Goal: Task Accomplishment & Management: Use online tool/utility

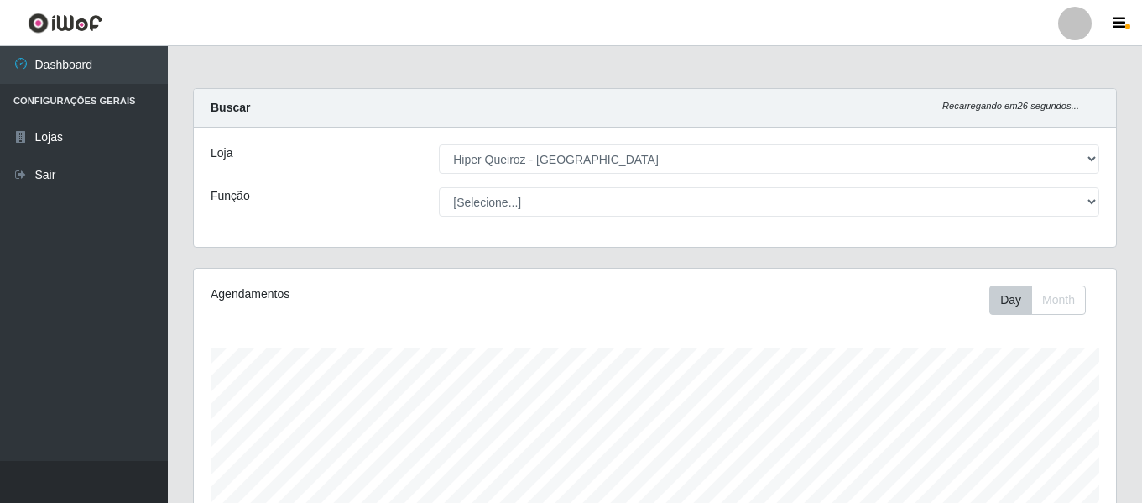
select select "497"
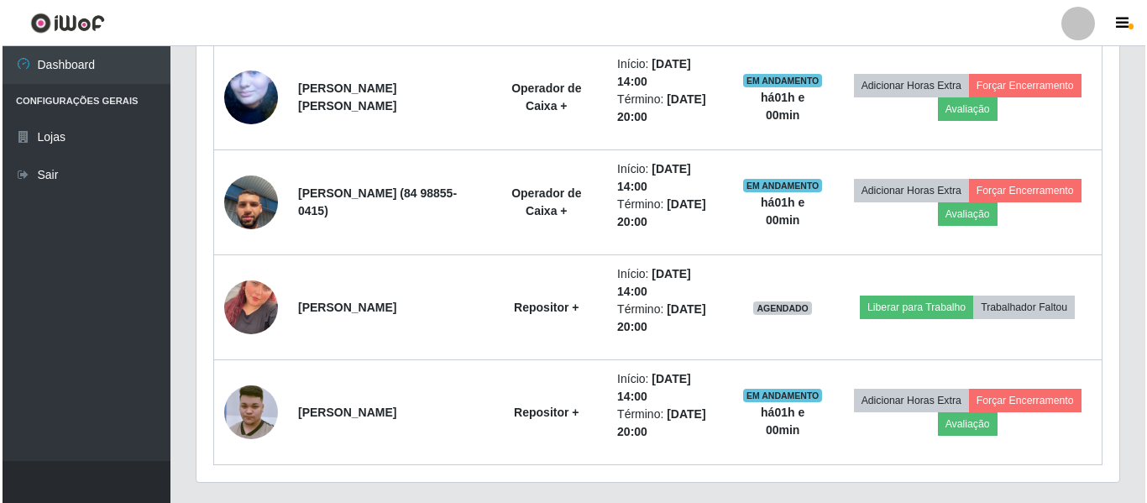
scroll to position [348, 923]
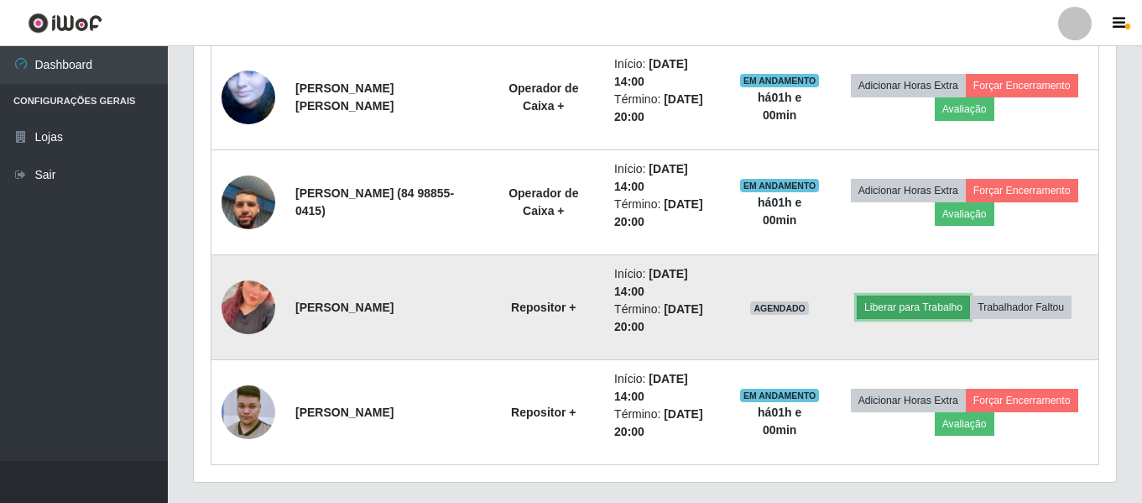
click at [949, 311] on button "Liberar para Trabalho" at bounding box center [913, 307] width 113 height 24
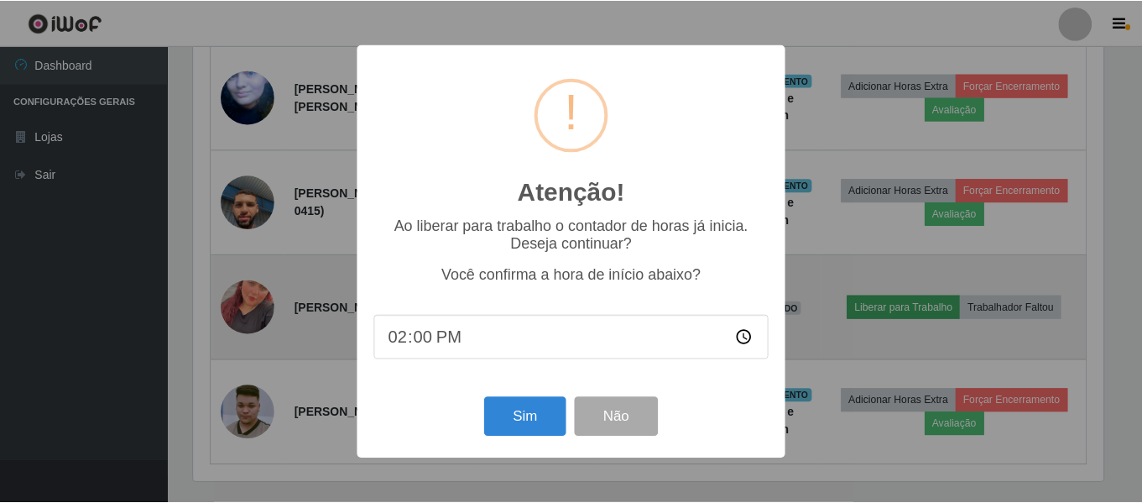
scroll to position [348, 914]
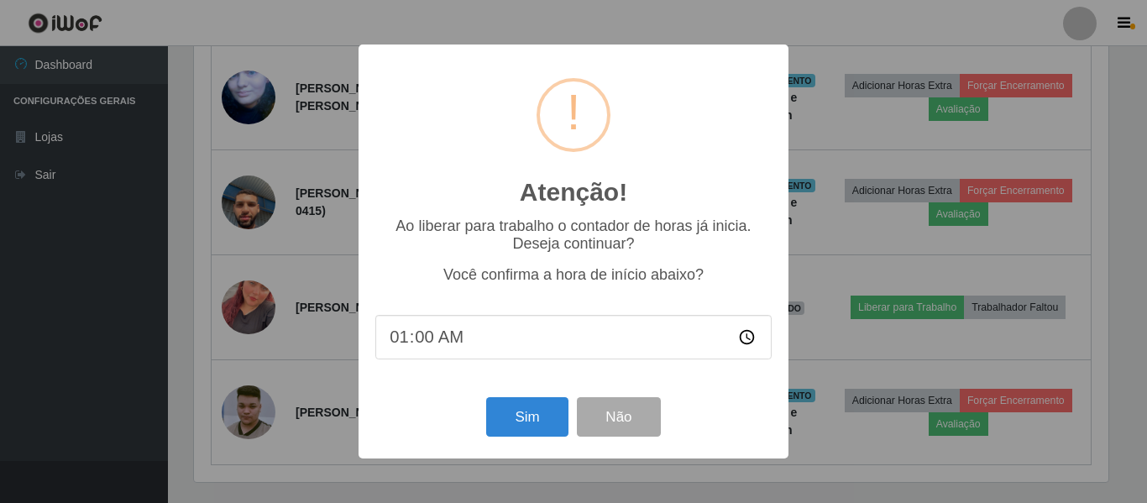
type input "15:00"
click at [516, 416] on button "Sim" at bounding box center [526, 416] width 81 height 39
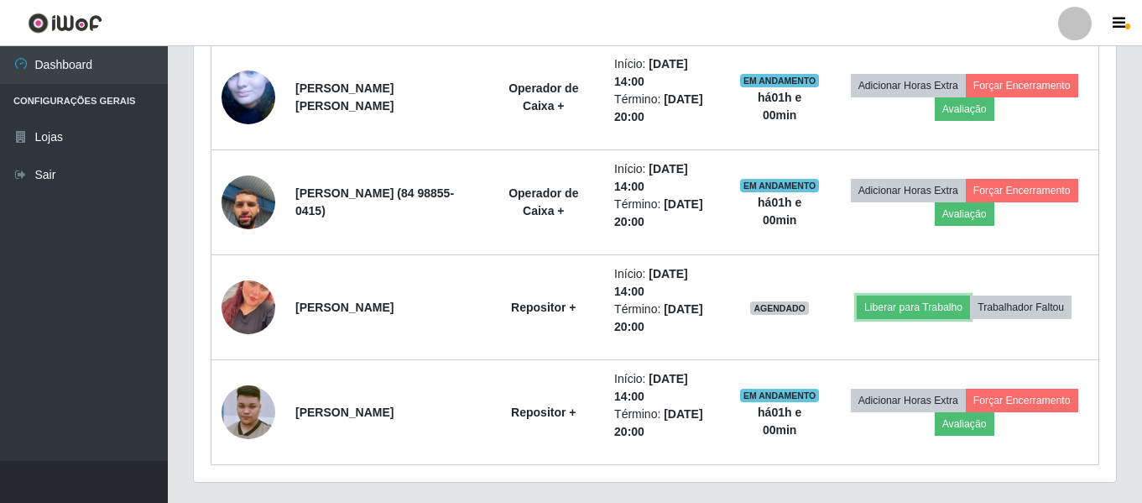
scroll to position [348, 923]
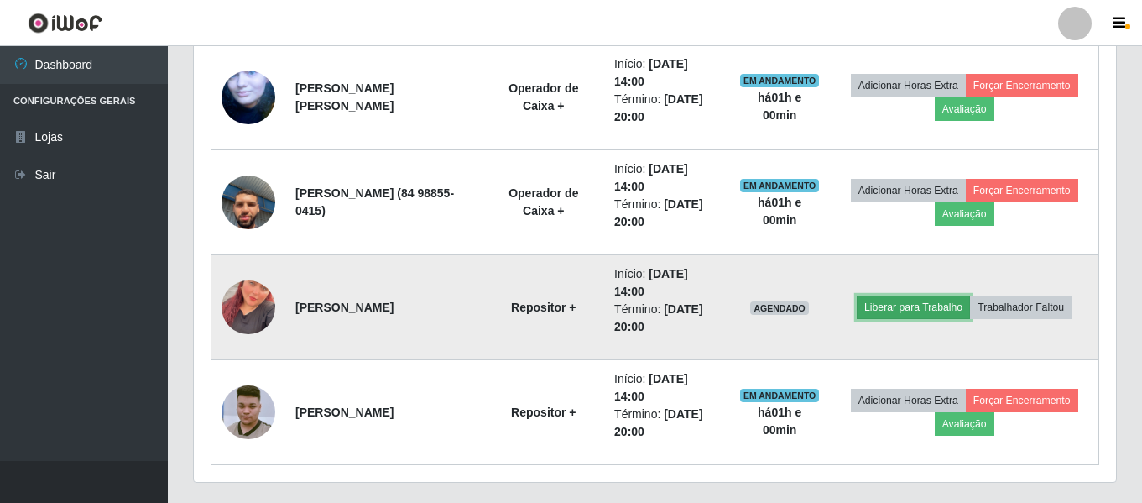
click at [913, 306] on button "Liberar para Trabalho" at bounding box center [913, 307] width 113 height 24
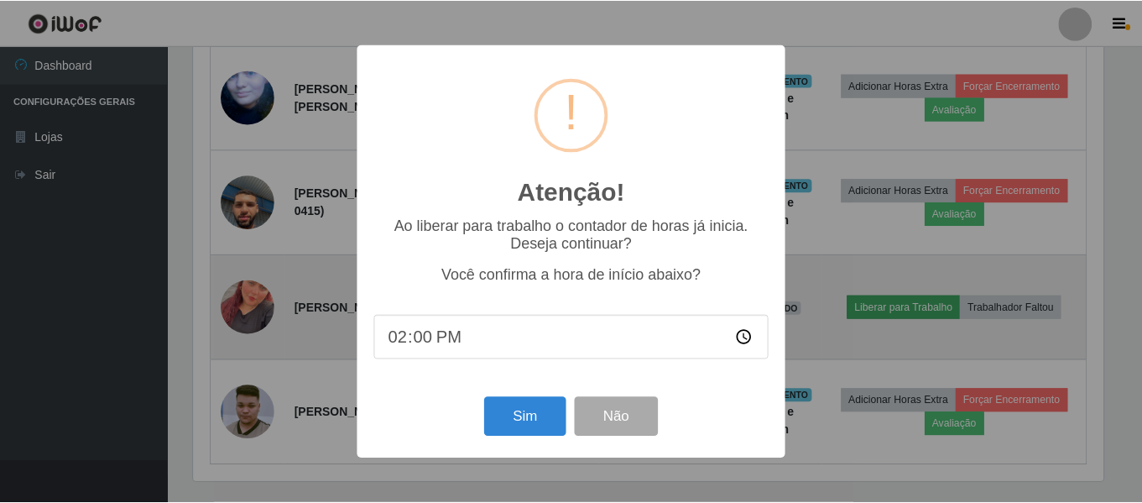
scroll to position [313, 0]
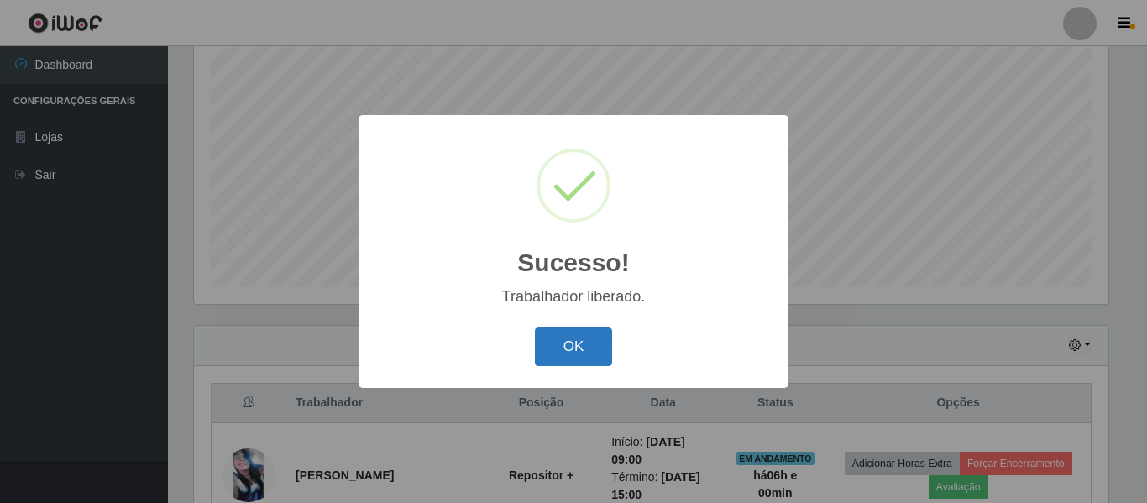
click at [579, 342] on button "OK" at bounding box center [574, 346] width 78 height 39
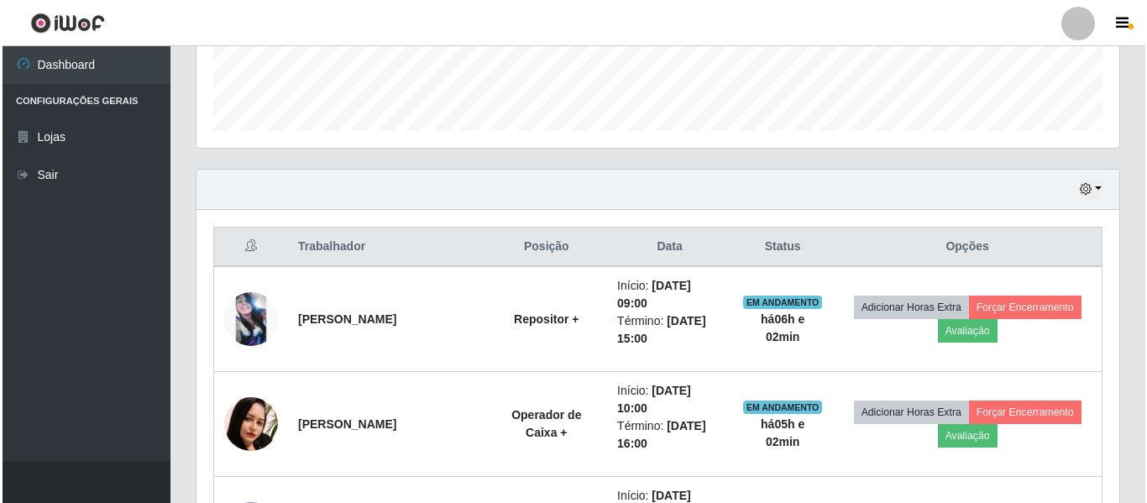
scroll to position [481, 0]
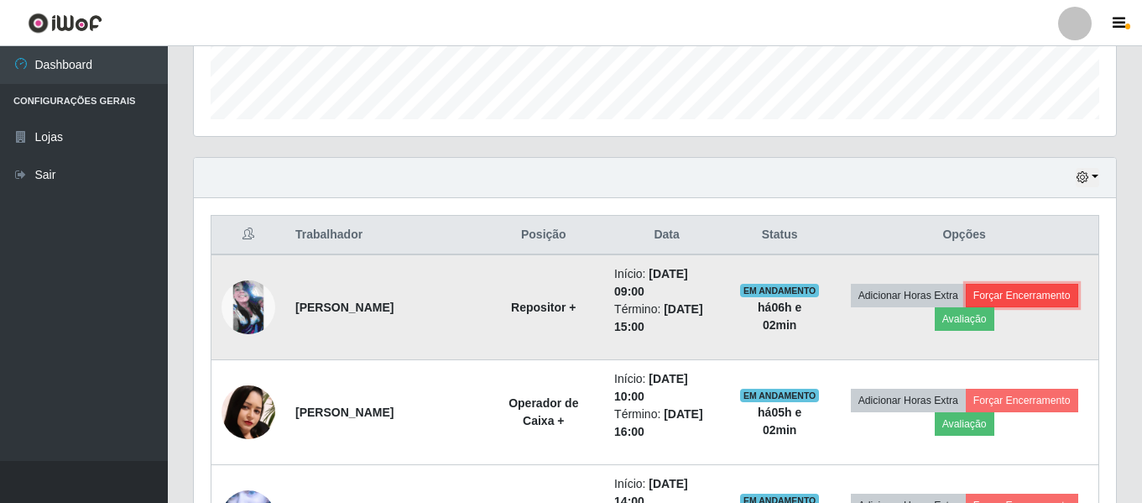
click at [983, 307] on button "Forçar Encerramento" at bounding box center [1022, 296] width 112 height 24
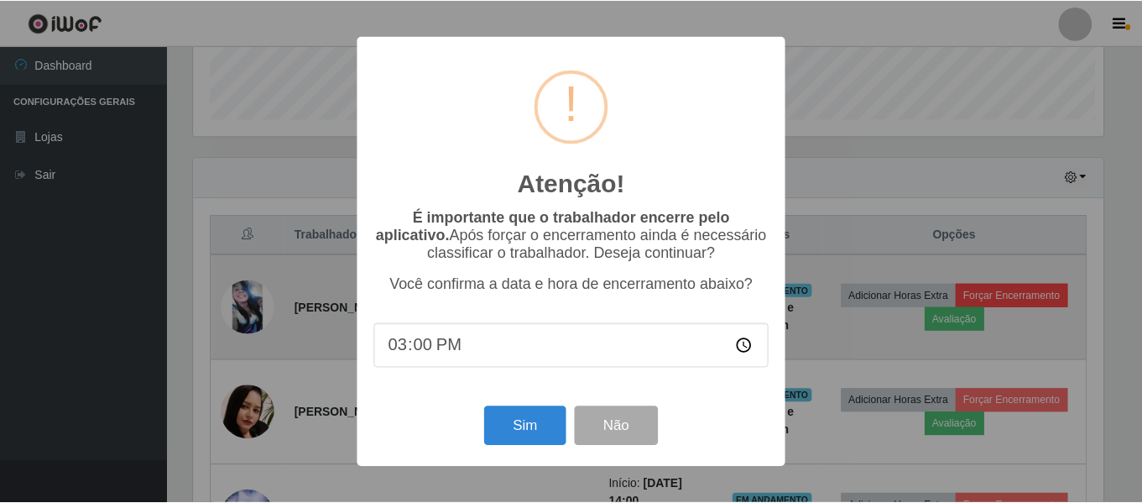
scroll to position [348, 914]
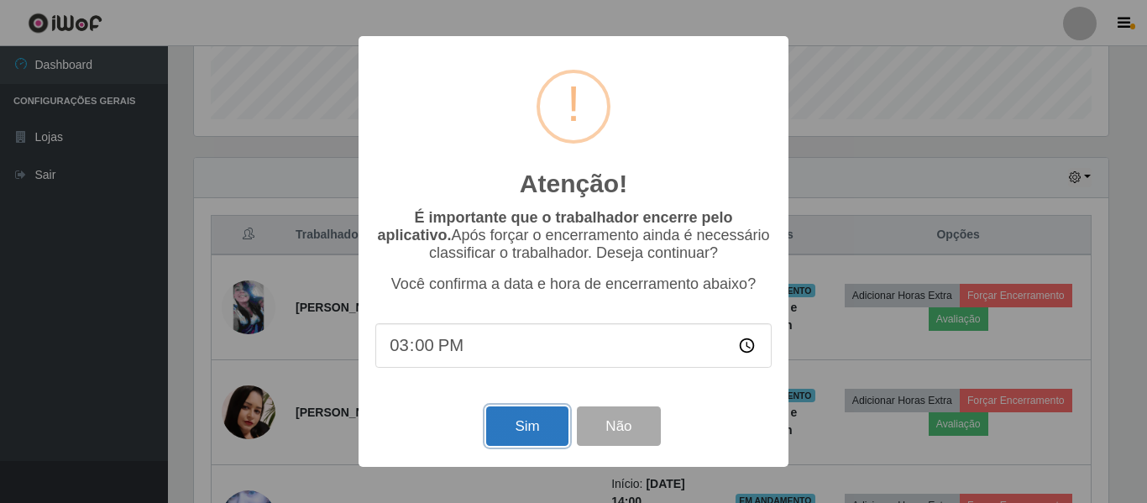
click at [534, 420] on button "Sim" at bounding box center [526, 425] width 81 height 39
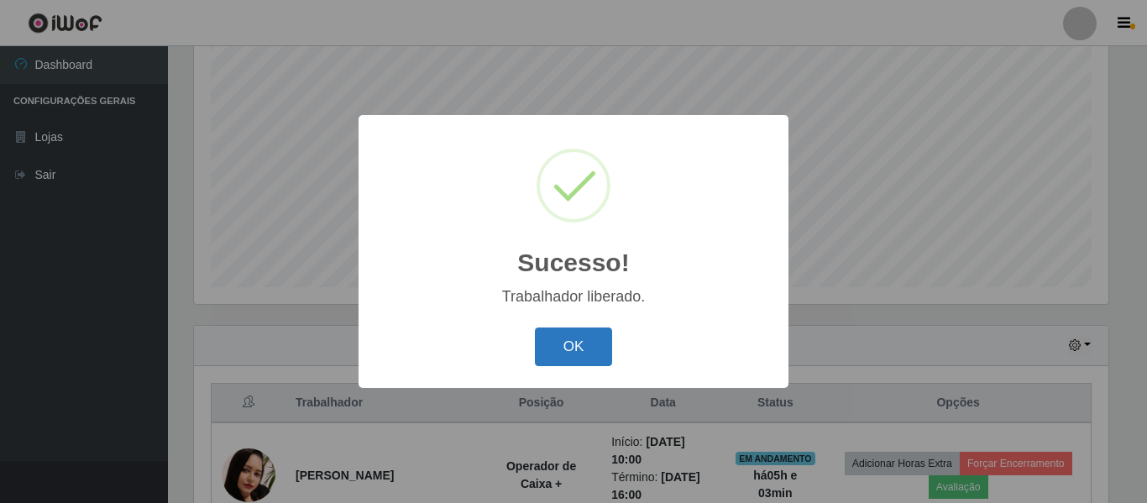
click at [552, 349] on button "OK" at bounding box center [574, 346] width 78 height 39
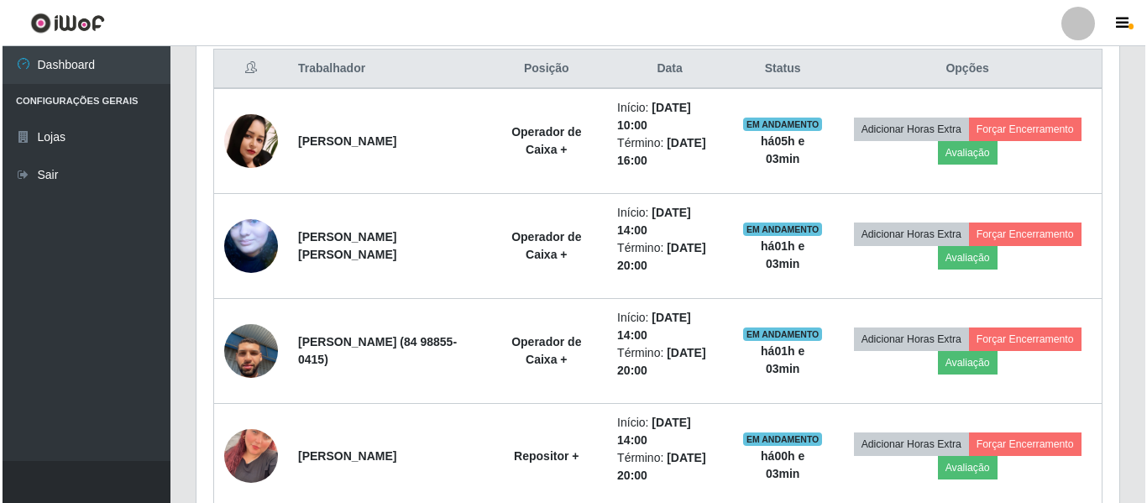
scroll to position [649, 0]
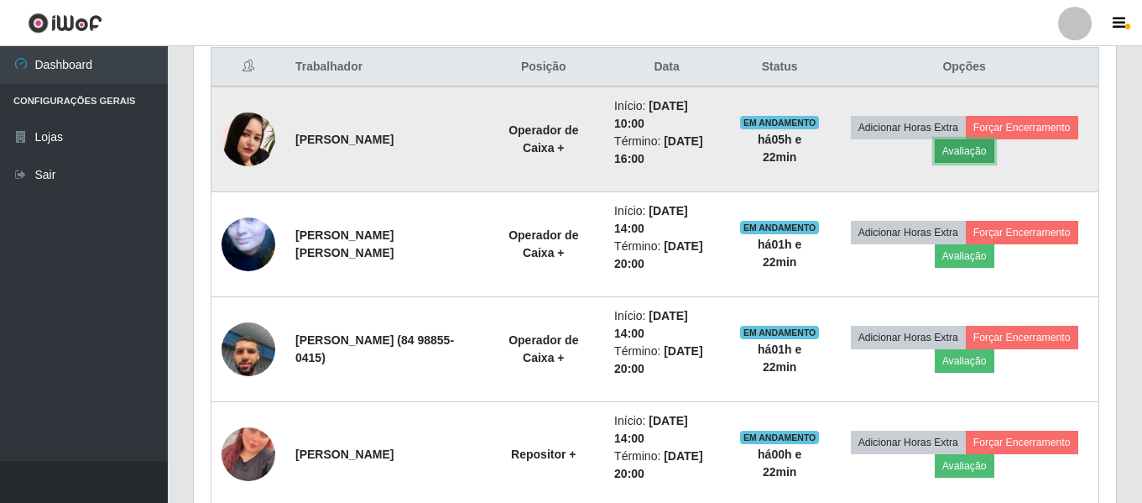
click at [995, 152] on button "Avaliação" at bounding box center [965, 151] width 60 height 24
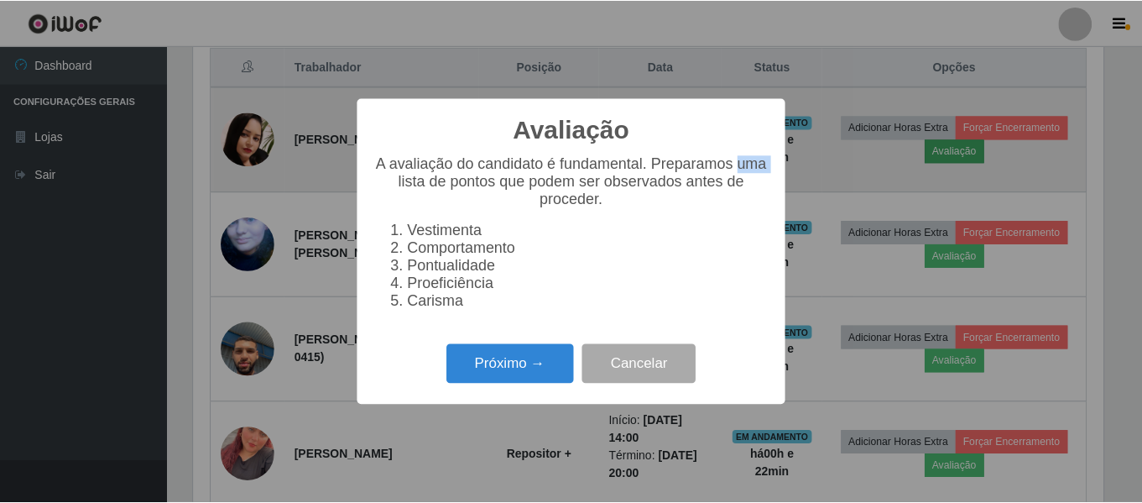
scroll to position [348, 914]
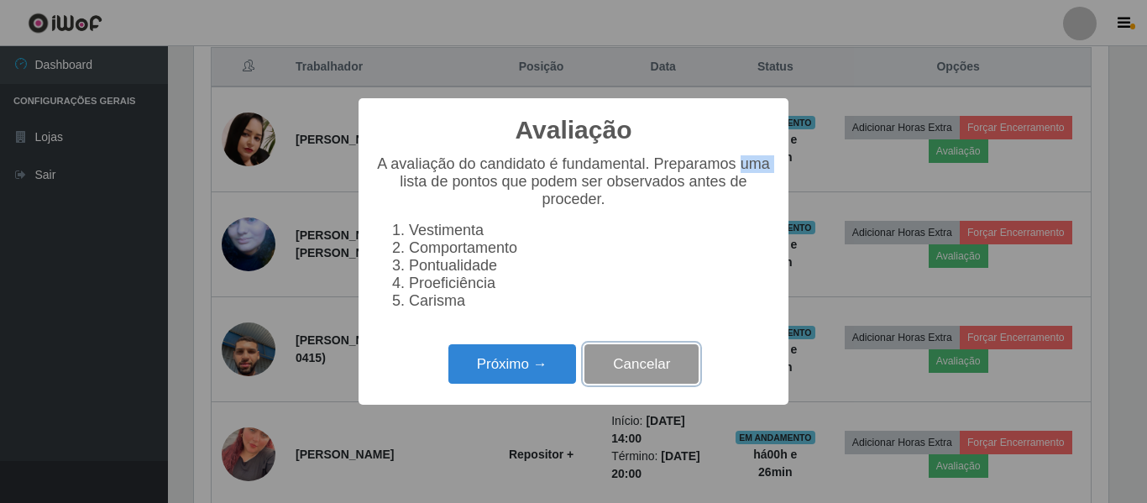
click at [671, 384] on button "Cancelar" at bounding box center [641, 363] width 114 height 39
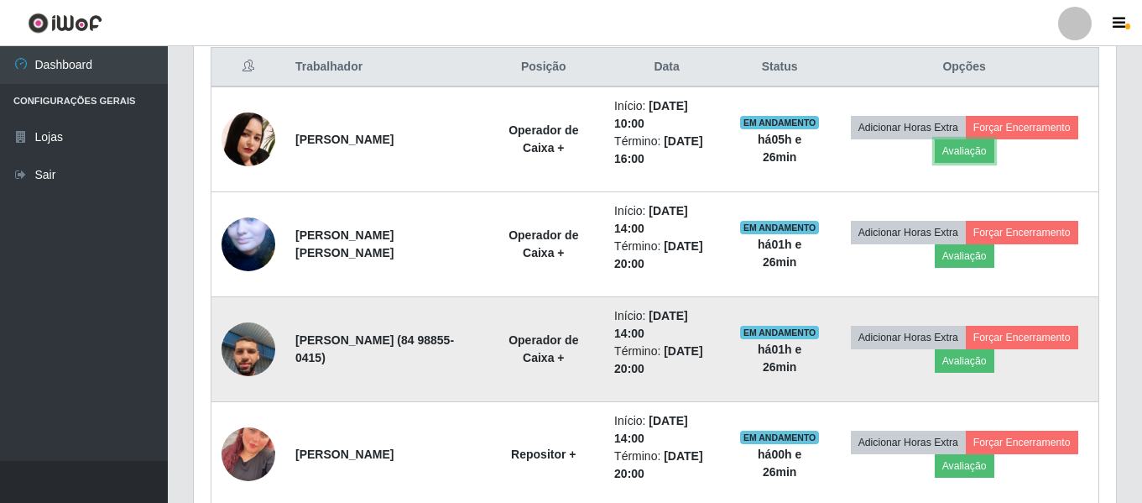
scroll to position [348, 923]
